Goal: Task Accomplishment & Management: Use online tool/utility

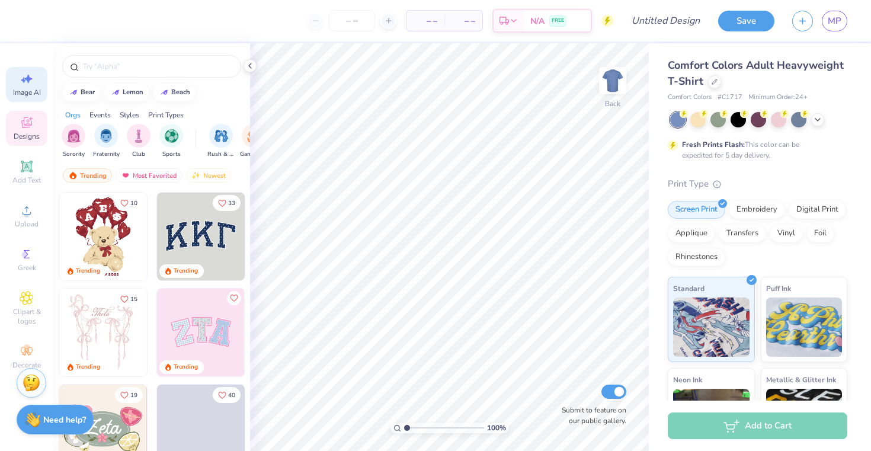
click at [22, 82] on icon at bounding box center [27, 79] width 14 height 14
select select "4"
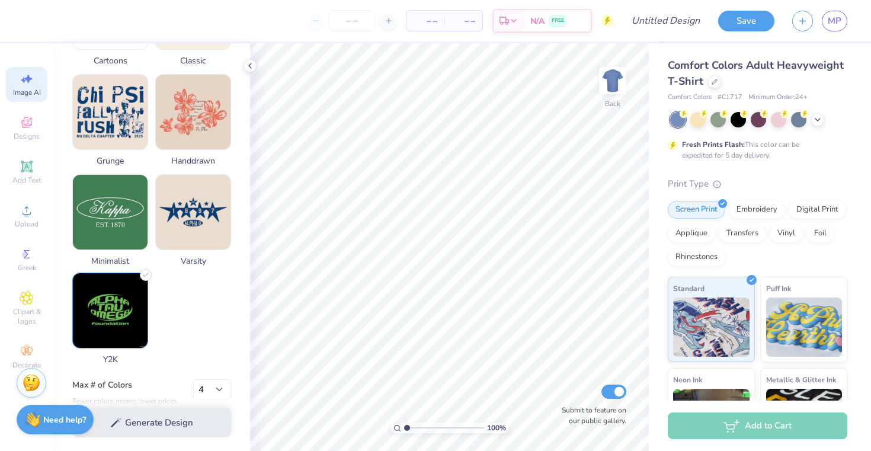
scroll to position [562, 0]
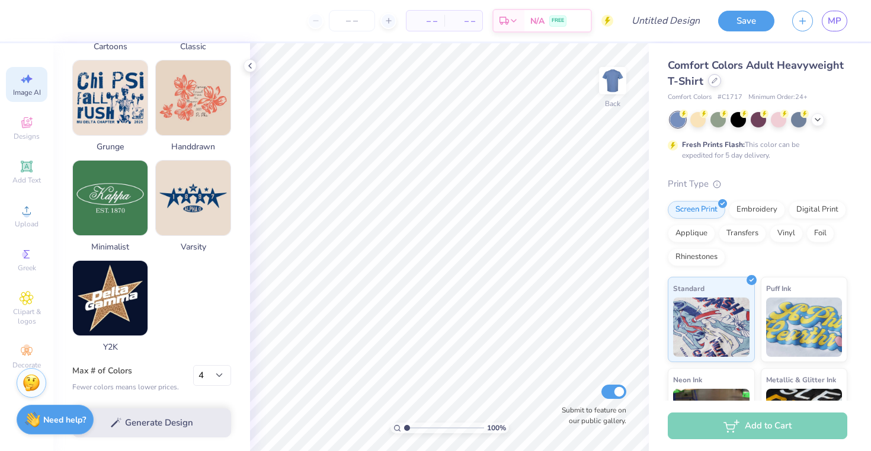
click at [718, 79] on div at bounding box center [714, 80] width 13 height 13
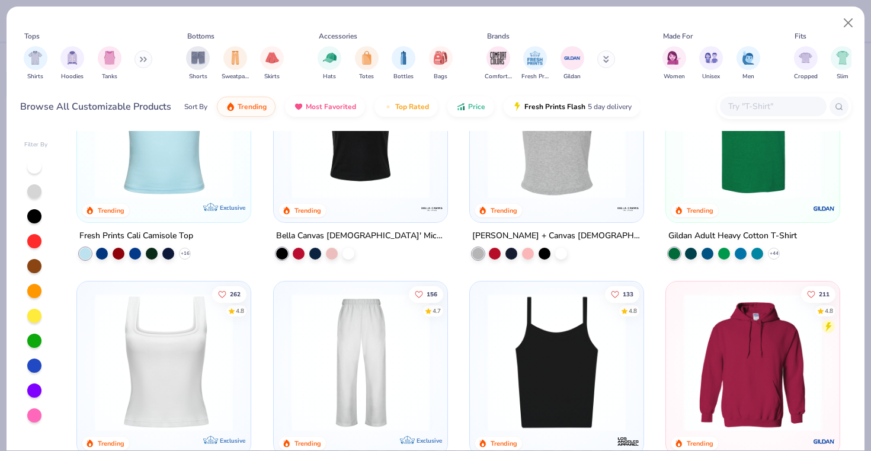
scroll to position [264, 0]
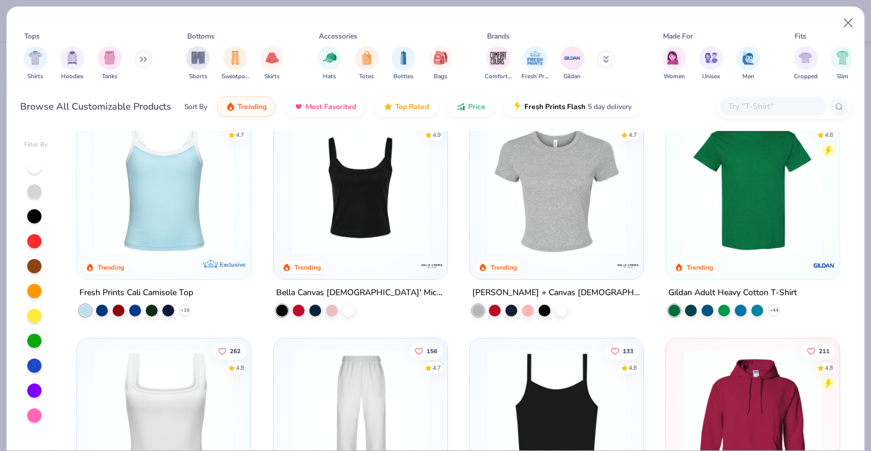
click at [359, 240] on img at bounding box center [361, 186] width 150 height 138
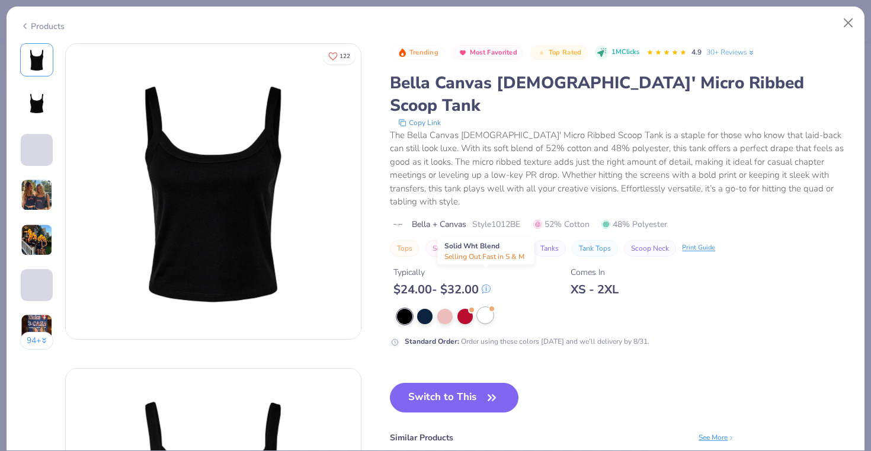
click at [485, 308] on div at bounding box center [485, 315] width 15 height 15
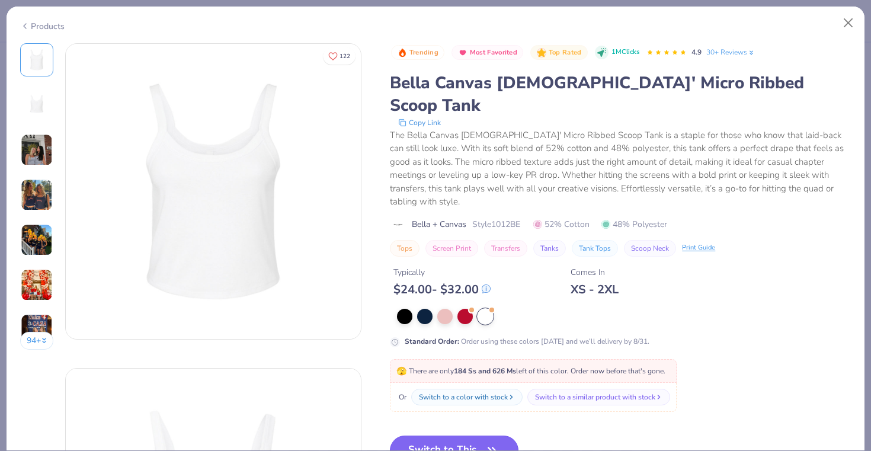
click at [459, 436] on button "Switch to This" at bounding box center [454, 451] width 129 height 30
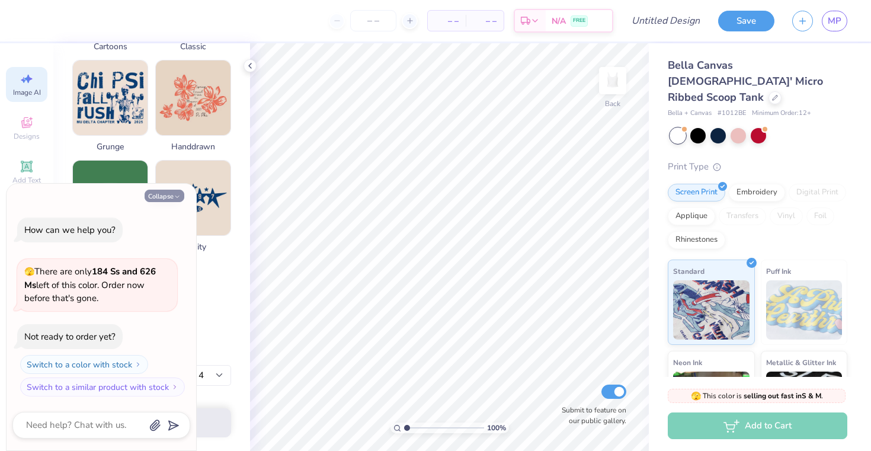
click at [169, 200] on button "Collapse" at bounding box center [165, 196] width 40 height 12
type textarea "x"
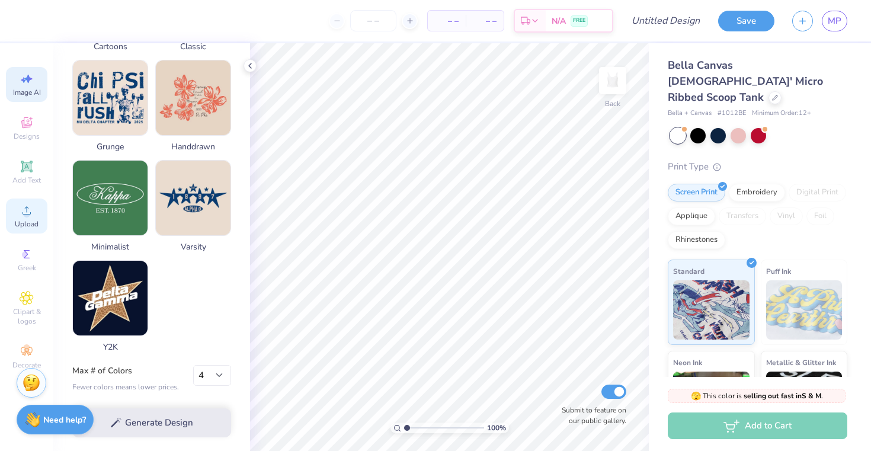
click at [26, 228] on span "Upload" at bounding box center [27, 223] width 24 height 9
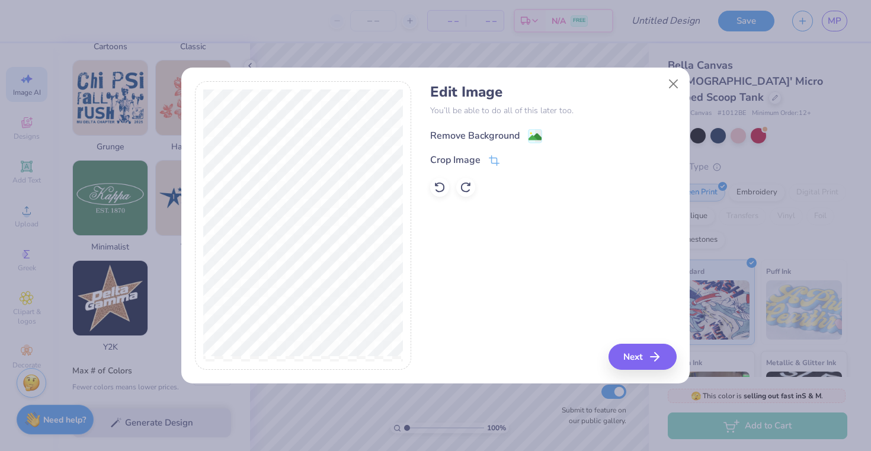
click at [532, 136] on image at bounding box center [535, 136] width 13 height 13
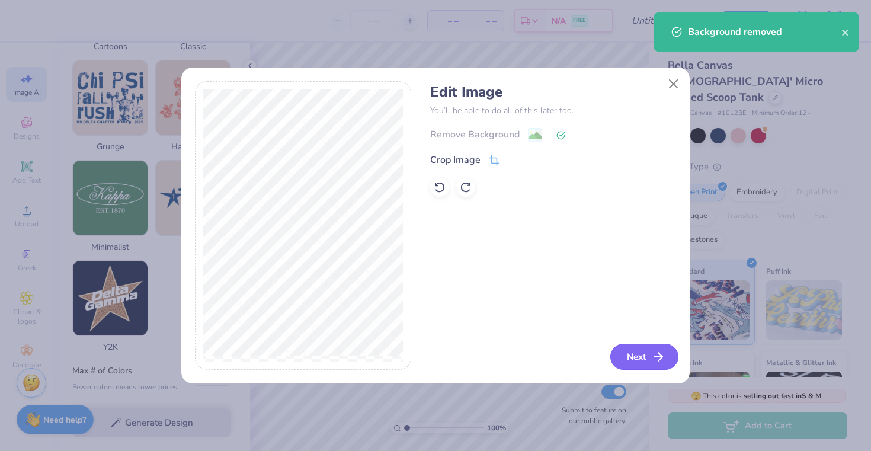
click at [645, 356] on button "Next" at bounding box center [644, 357] width 68 height 26
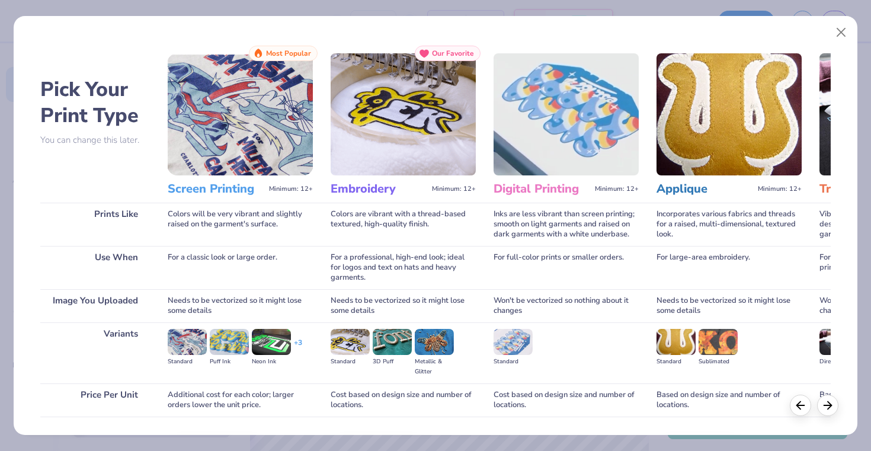
click at [220, 191] on h3 "Screen Printing" at bounding box center [216, 188] width 97 height 15
click at [233, 138] on img at bounding box center [240, 114] width 145 height 122
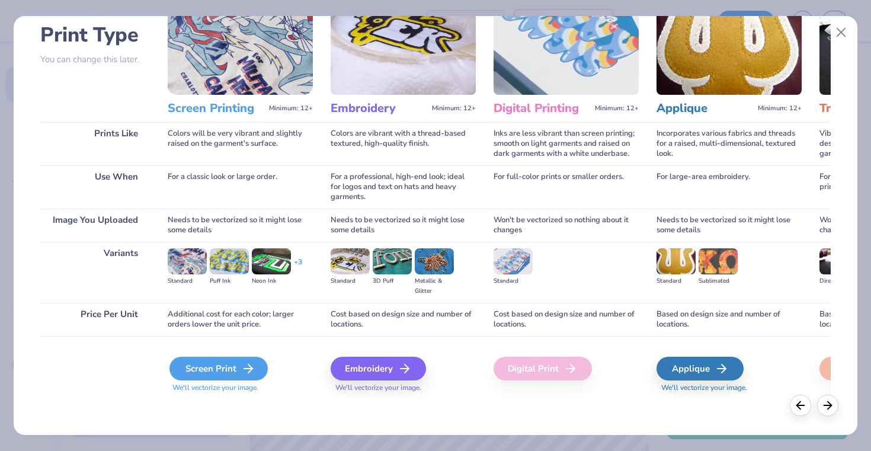
click at [228, 359] on div "Screen Print" at bounding box center [218, 369] width 98 height 24
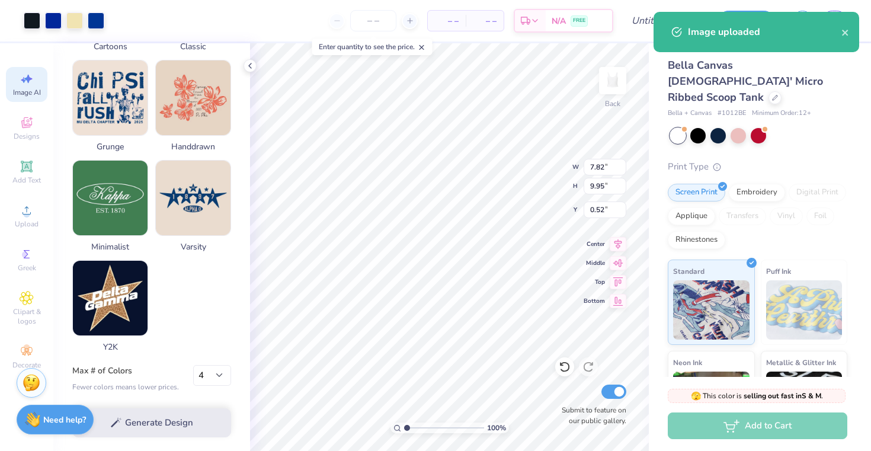
type input "5.44"
type input "6.92"
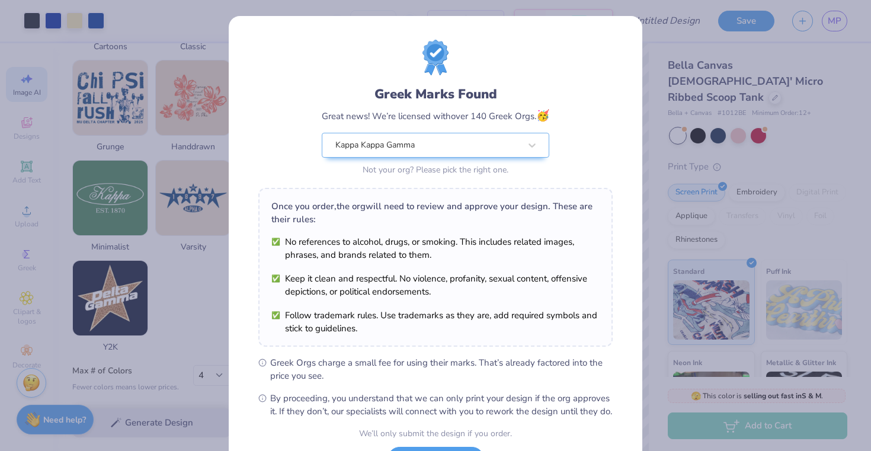
click at [474, 302] on body "Art colors – – Per Item – – Total Est. Delivery N/A FREE Design Title Save MP I…" at bounding box center [435, 225] width 871 height 451
click at [654, 215] on div "Greek Marks Found Great news! We’re licensed with over 140 Greek Orgs. 🥳 Kappa …" at bounding box center [435, 225] width 871 height 451
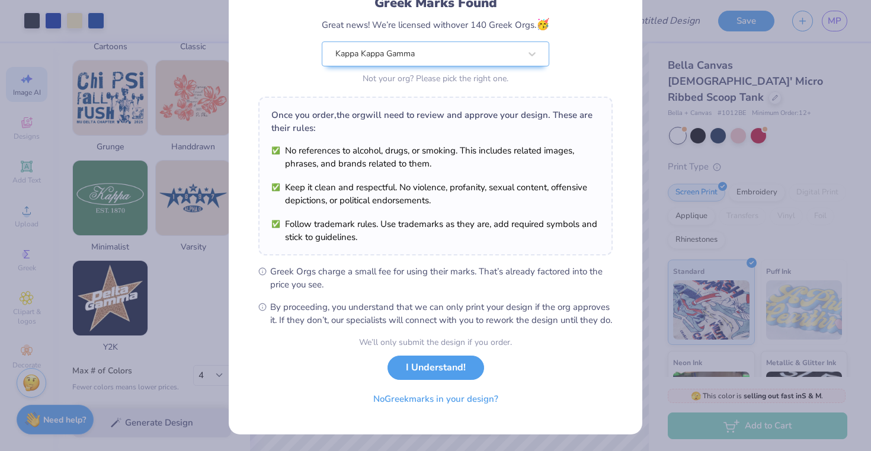
scroll to position [104, 0]
click at [440, 367] on button "I Understand!" at bounding box center [436, 365] width 97 height 24
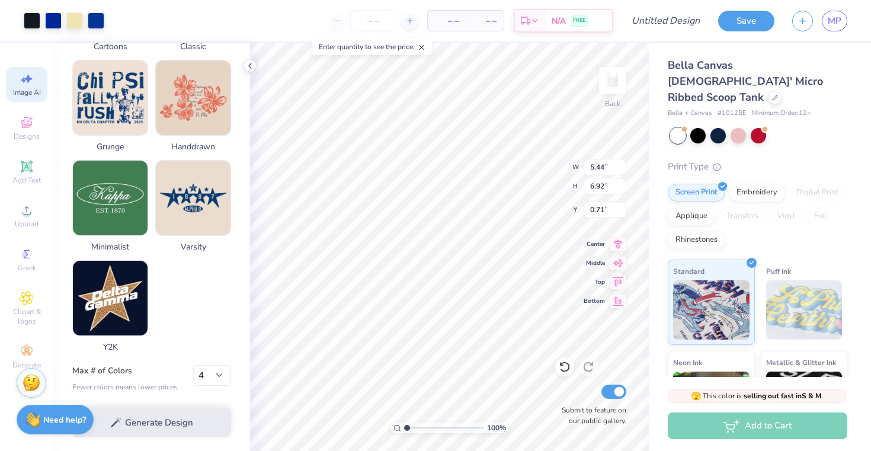
scroll to position [0, 0]
type input "1.60"
click at [591, 273] on div "100 % Back W 5.44 5.44 " H 6.92 6.92 " Y 1.60 1.60 " Center Middle Top Bottom S…" at bounding box center [449, 247] width 399 height 408
type input "1.43"
type input "1.20"
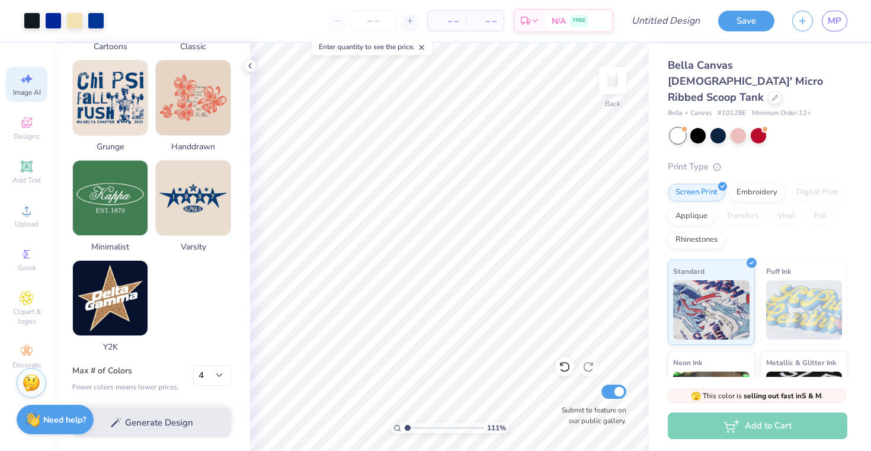
type input "1.31"
type textarea "x"
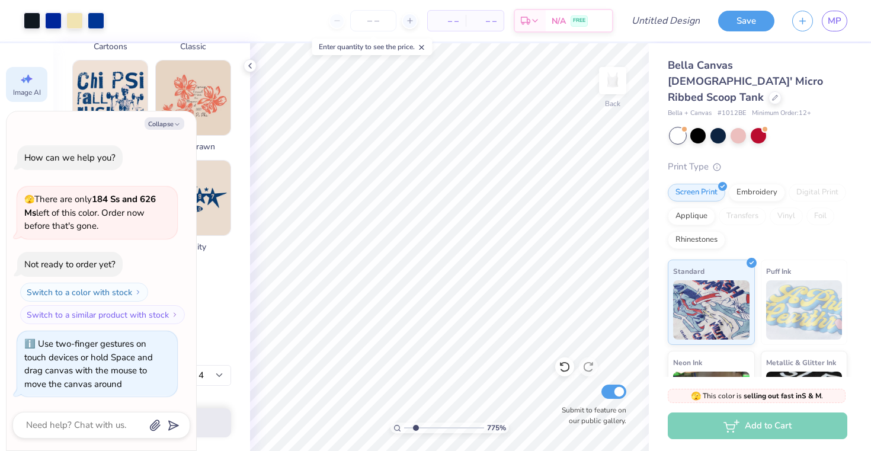
type input "1"
drag, startPoint x: 407, startPoint y: 430, endPoint x: 340, endPoint y: 436, distance: 67.8
click at [404, 433] on input "range" at bounding box center [444, 427] width 80 height 11
type textarea "x"
type input "4.36"
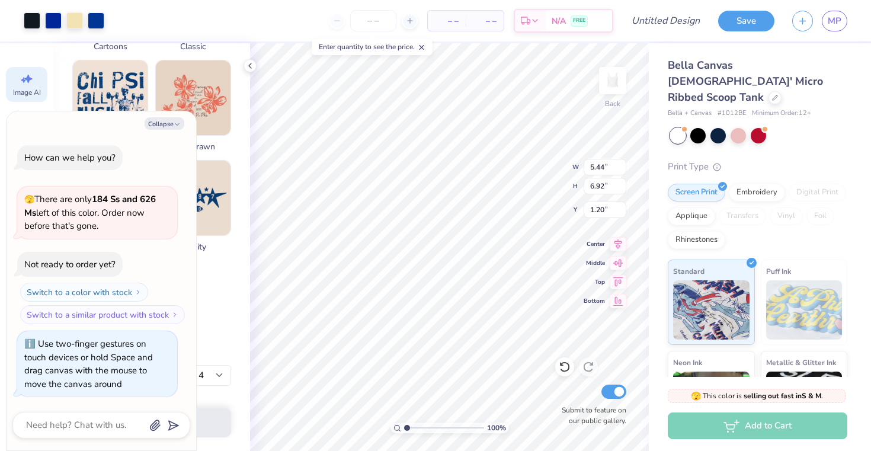
type input "5.54"
type textarea "x"
type input "2.00"
click at [597, 311] on div "100 % Back W 4.36 4.36 " H 5.54 5.54 " Y 2.00 2.00 " Center Middle Top Bottom S…" at bounding box center [449, 247] width 399 height 408
click at [740, 127] on div at bounding box center [738, 134] width 15 height 15
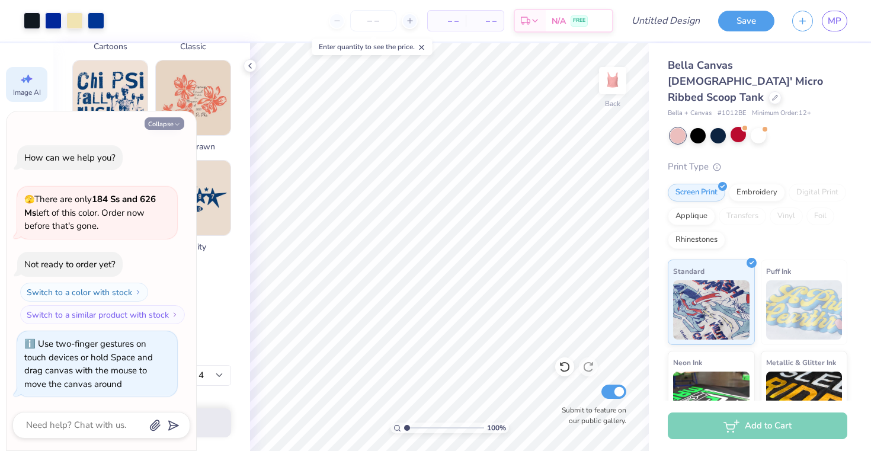
click at [183, 125] on button "Collapse" at bounding box center [165, 123] width 40 height 12
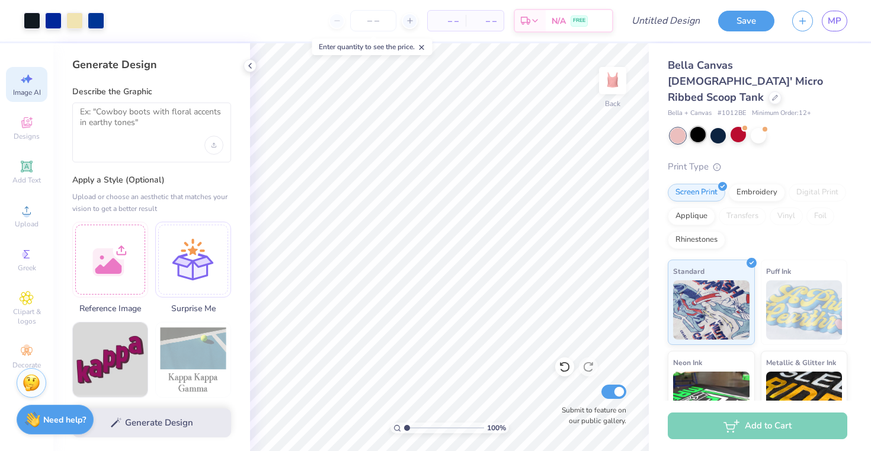
click at [696, 127] on div at bounding box center [697, 134] width 15 height 15
click at [716, 127] on div at bounding box center [717, 134] width 15 height 15
click at [719, 127] on div at bounding box center [717, 134] width 15 height 15
click at [740, 127] on div at bounding box center [738, 134] width 15 height 15
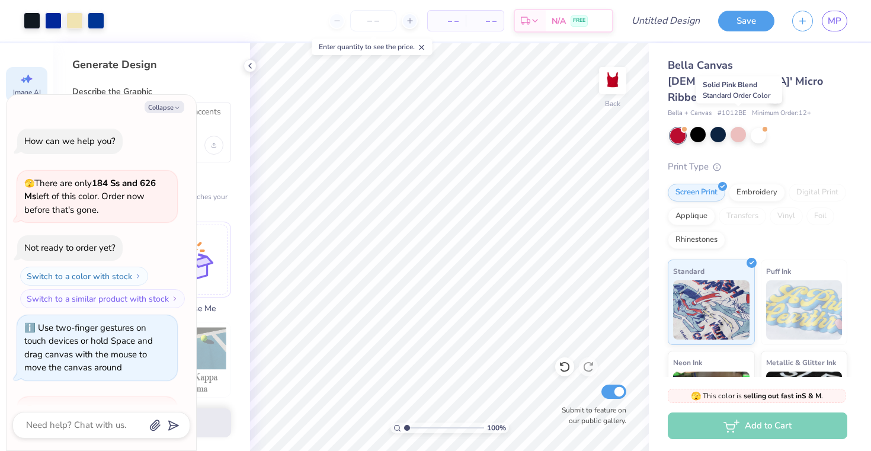
scroll to position [137, 0]
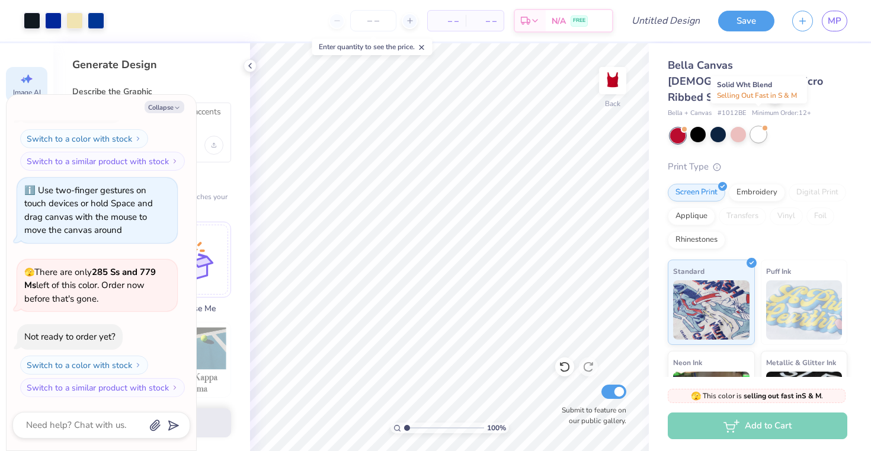
click at [753, 127] on div at bounding box center [758, 134] width 15 height 15
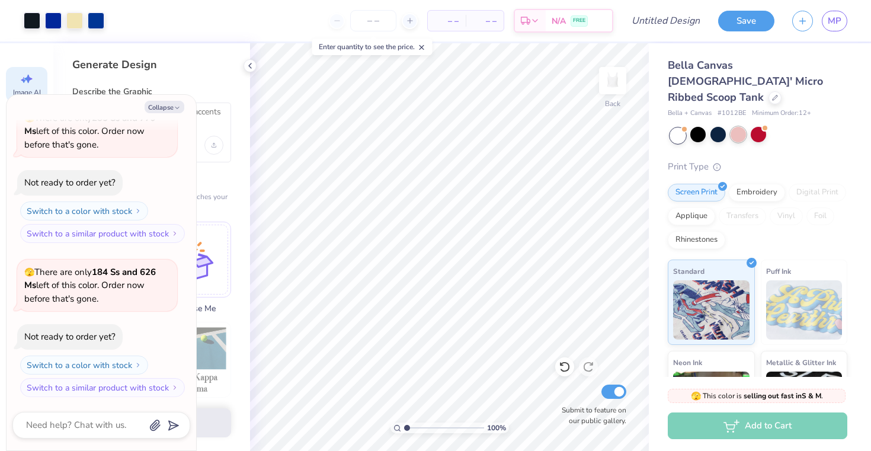
click at [740, 127] on div at bounding box center [738, 134] width 15 height 15
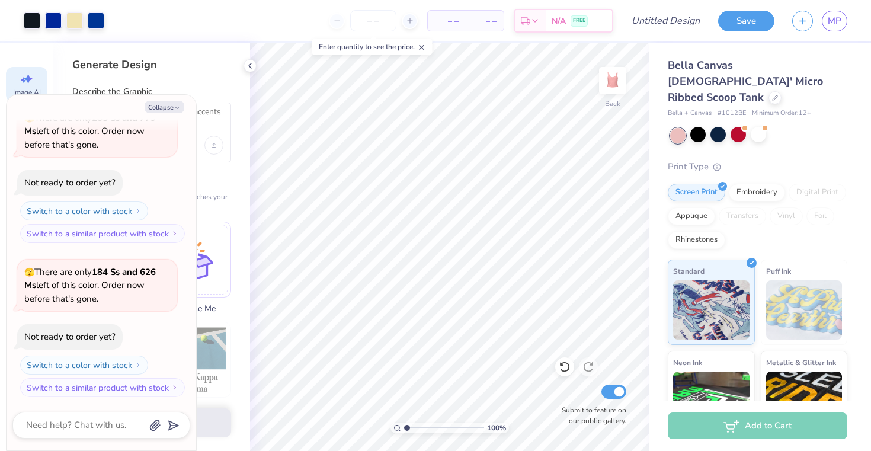
click at [740, 86] on div "Bella Canvas [DEMOGRAPHIC_DATA]' Micro Ribbed Scoop Tank" at bounding box center [758, 81] width 180 height 48
click at [772, 94] on icon at bounding box center [775, 97] width 6 height 6
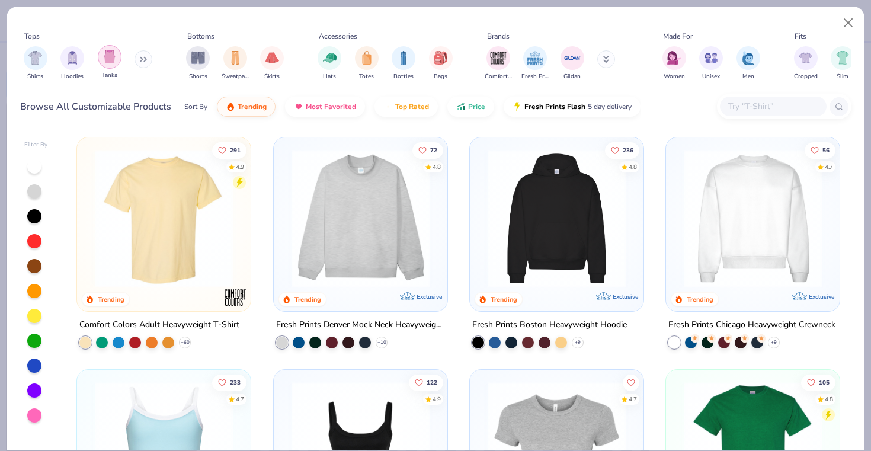
click at [107, 61] on img "filter for Tanks" at bounding box center [109, 57] width 13 height 14
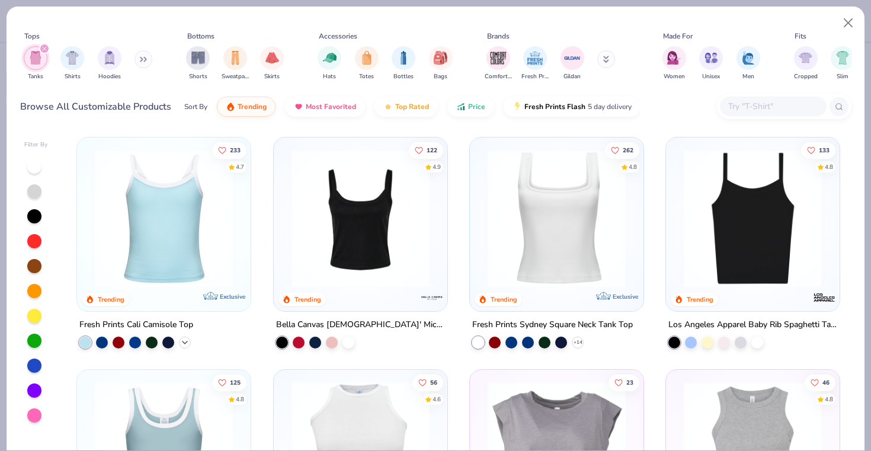
click at [190, 342] on icon at bounding box center [184, 342] width 9 height 9
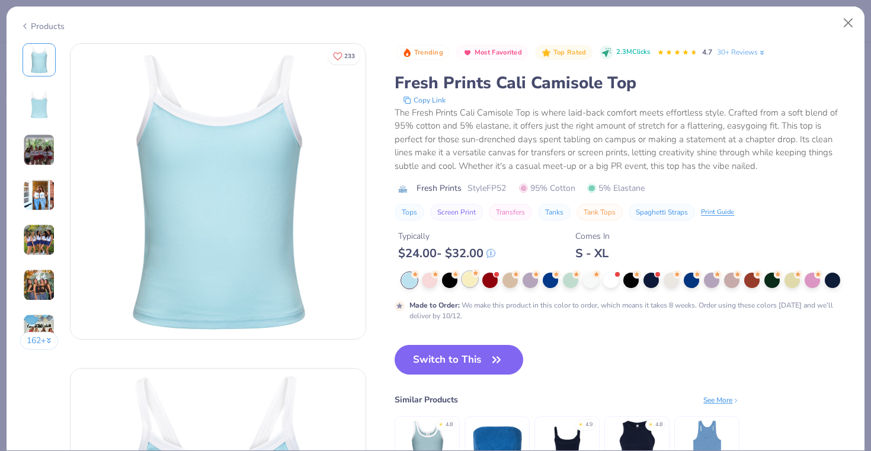
click at [472, 284] on div at bounding box center [469, 278] width 15 height 15
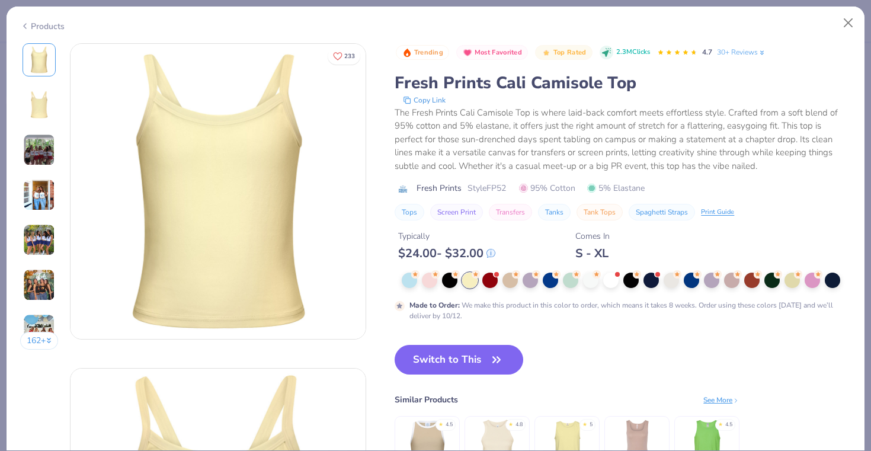
click at [457, 379] on div "Switch to This Similar Products See More ★ 4.5 ★ 4.8 ★ 5 ★ 4.5" at bounding box center [567, 425] width 345 height 160
click at [456, 353] on button "Switch to This" at bounding box center [459, 360] width 129 height 30
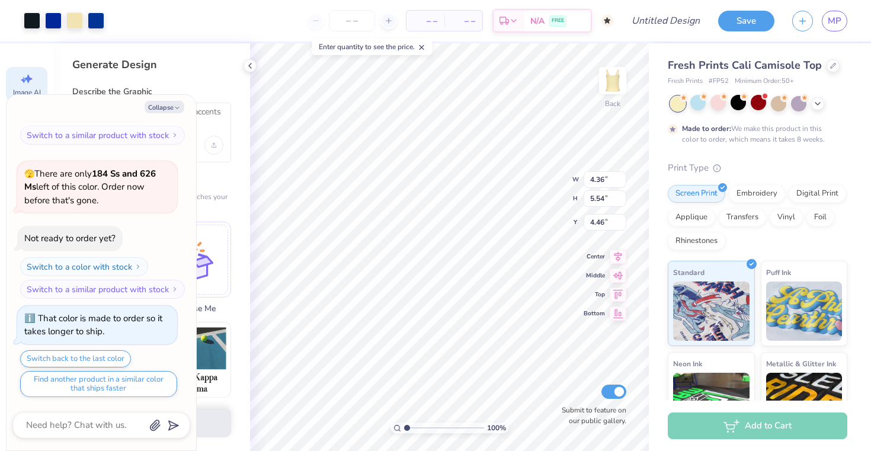
type textarea "x"
type input "5.71"
type input "7.27"
type input "2.73"
type textarea "x"
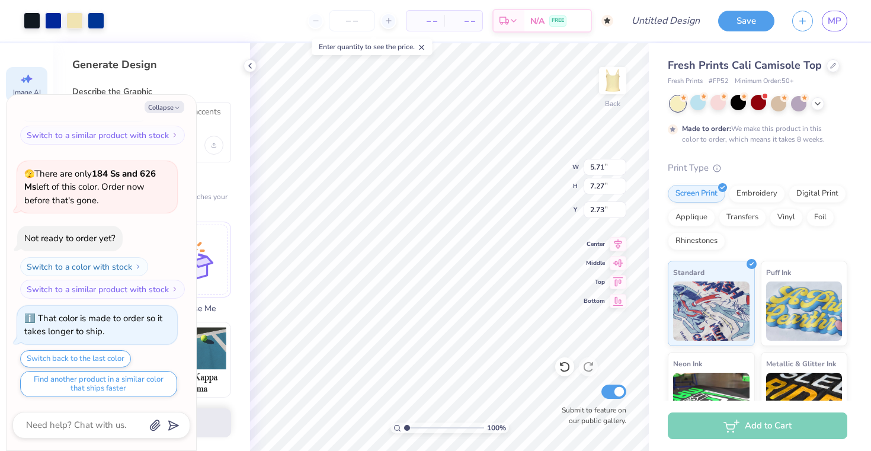
type input "3.37"
click at [658, 318] on div "Fresh Prints Cali Camisole Top Fresh Prints # FP52 Minimum Order: 50 + Made to …" at bounding box center [760, 285] width 222 height 485
type textarea "x"
type input "6.20"
type input "7.89"
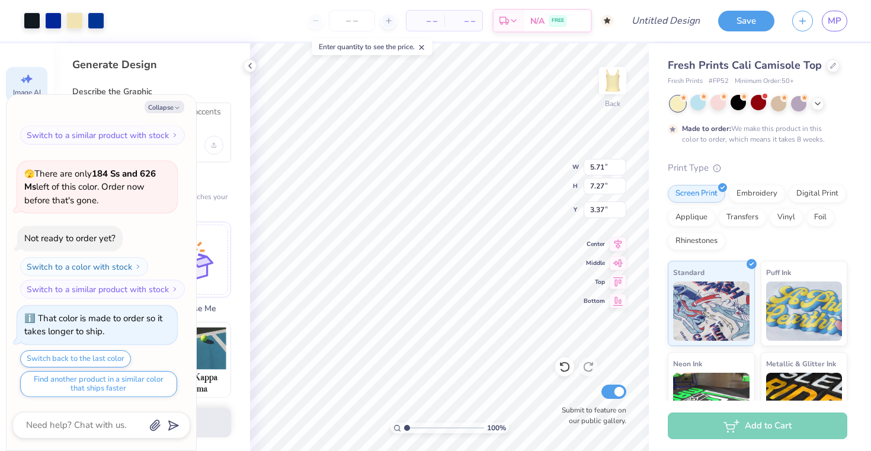
type input "2.75"
type textarea "x"
type input "3.06"
type textarea "x"
type input "6.42"
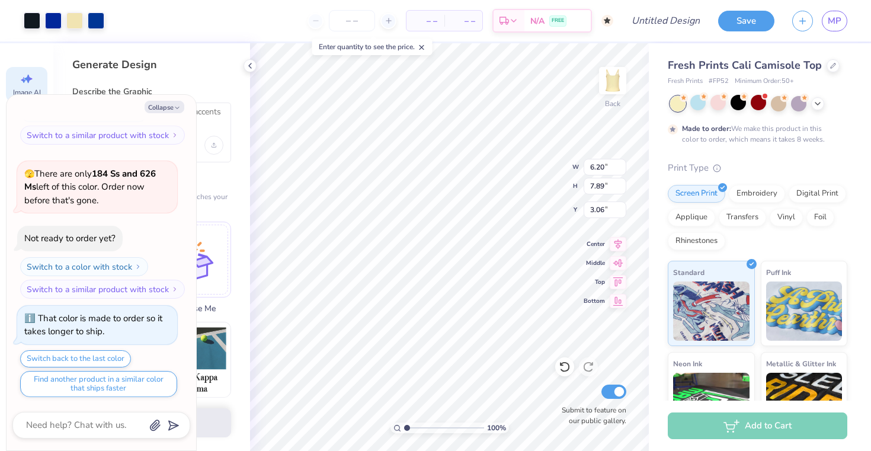
type input "8.17"
type input "2.77"
type textarea "x"
type input "2.92"
type textarea "x"
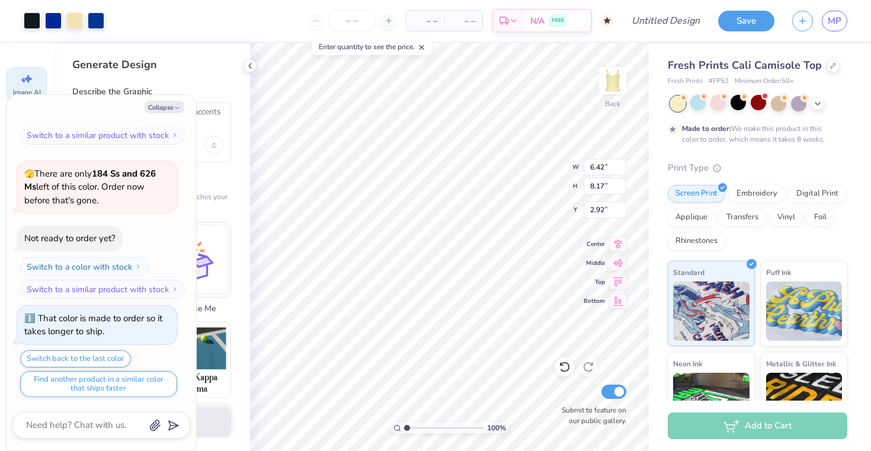
type input "2.19"
type textarea "x"
type input "2.68"
type textarea "x"
type input "1"
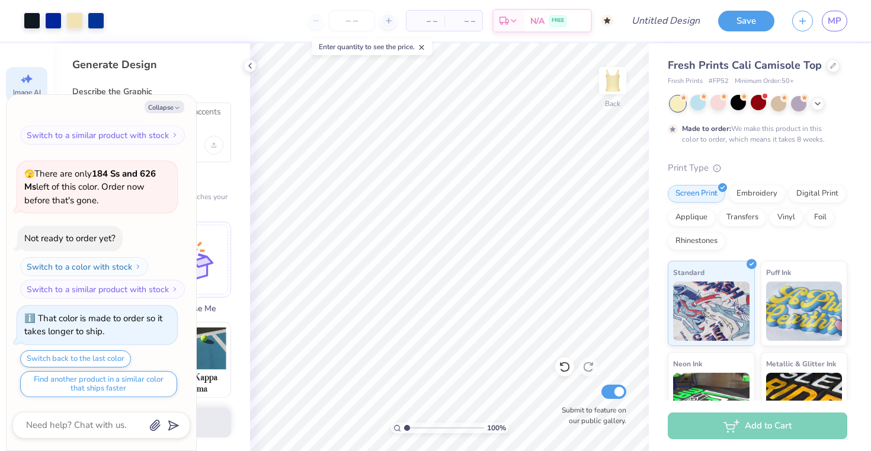
drag, startPoint x: 406, startPoint y: 428, endPoint x: 392, endPoint y: 428, distance: 14.2
click at [404, 428] on input "range" at bounding box center [444, 427] width 80 height 11
click at [181, 105] on button "Collapse" at bounding box center [165, 107] width 40 height 12
type textarea "x"
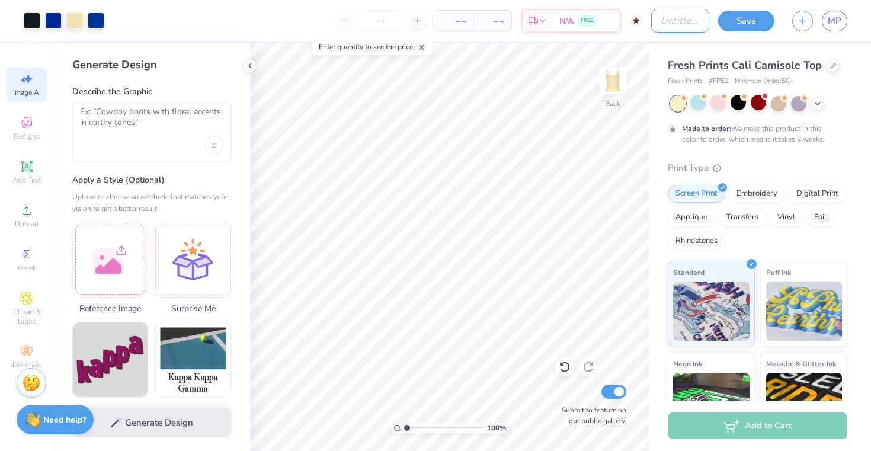
click at [671, 26] on input "Design Title" at bounding box center [680, 21] width 58 height 24
click at [663, 2] on div "Design Title" at bounding box center [665, 20] width 87 height 41
click at [663, 21] on input "Design Title" at bounding box center [680, 21] width 58 height 24
type input "Kappa Fall 2025"
click at [681, 16] on input "Kappa Fall 2025" at bounding box center [680, 21] width 58 height 24
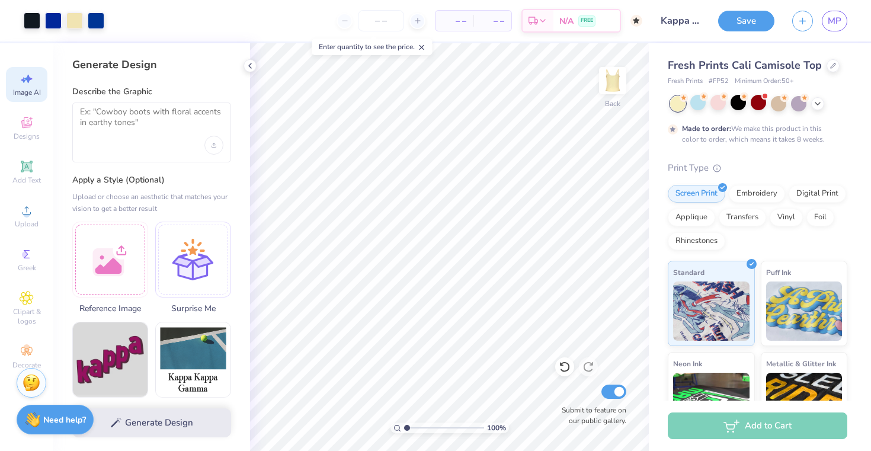
click at [654, 127] on div "Fresh Prints Cali Camisole Top Fresh Prints # FP52 Minimum Order: 50 + Made to …" at bounding box center [760, 285] width 222 height 485
click at [748, 19] on button "Save" at bounding box center [746, 19] width 56 height 21
